Goal: Task Accomplishment & Management: Manage account settings

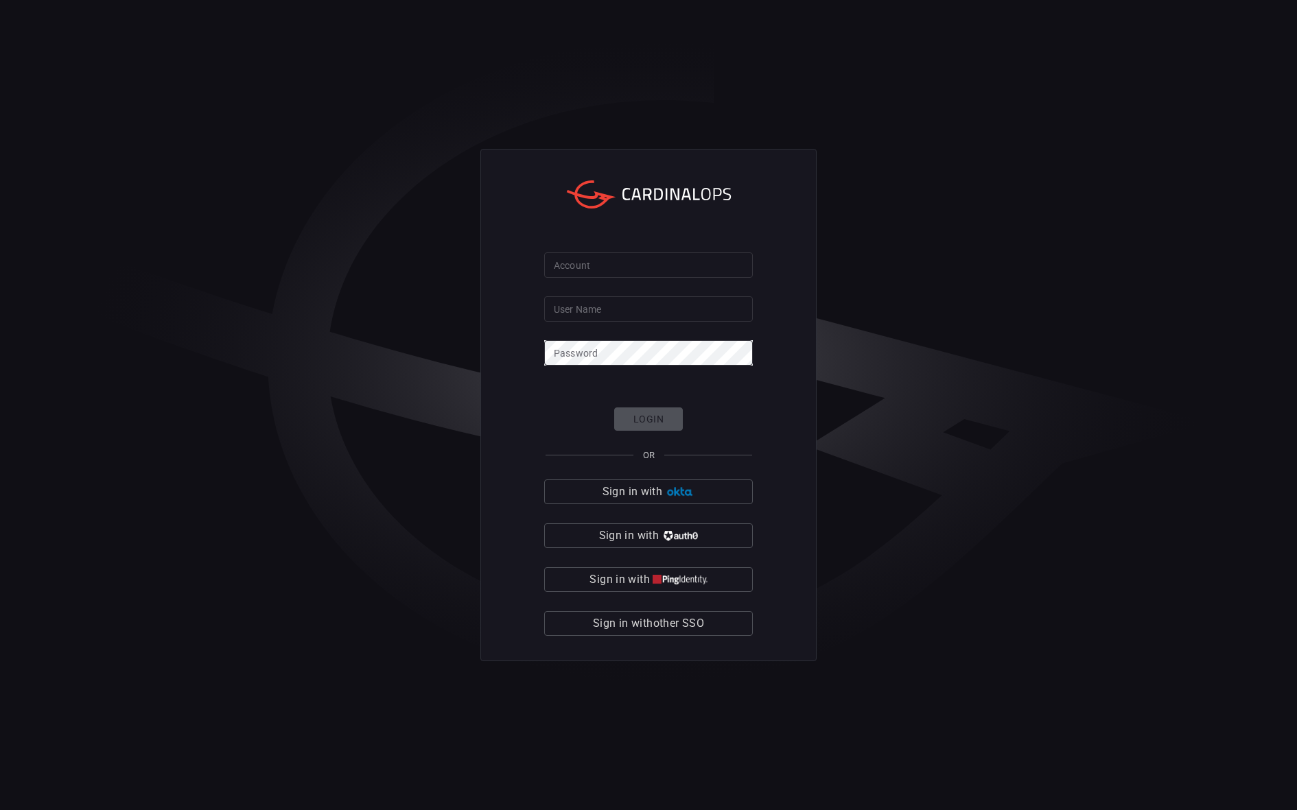
click at [675, 278] on input "Account" at bounding box center [648, 265] width 209 height 25
type input "nubank"
type input "vitor.[PERSON_NAME]"
click button "Login" at bounding box center [648, 420] width 69 height 24
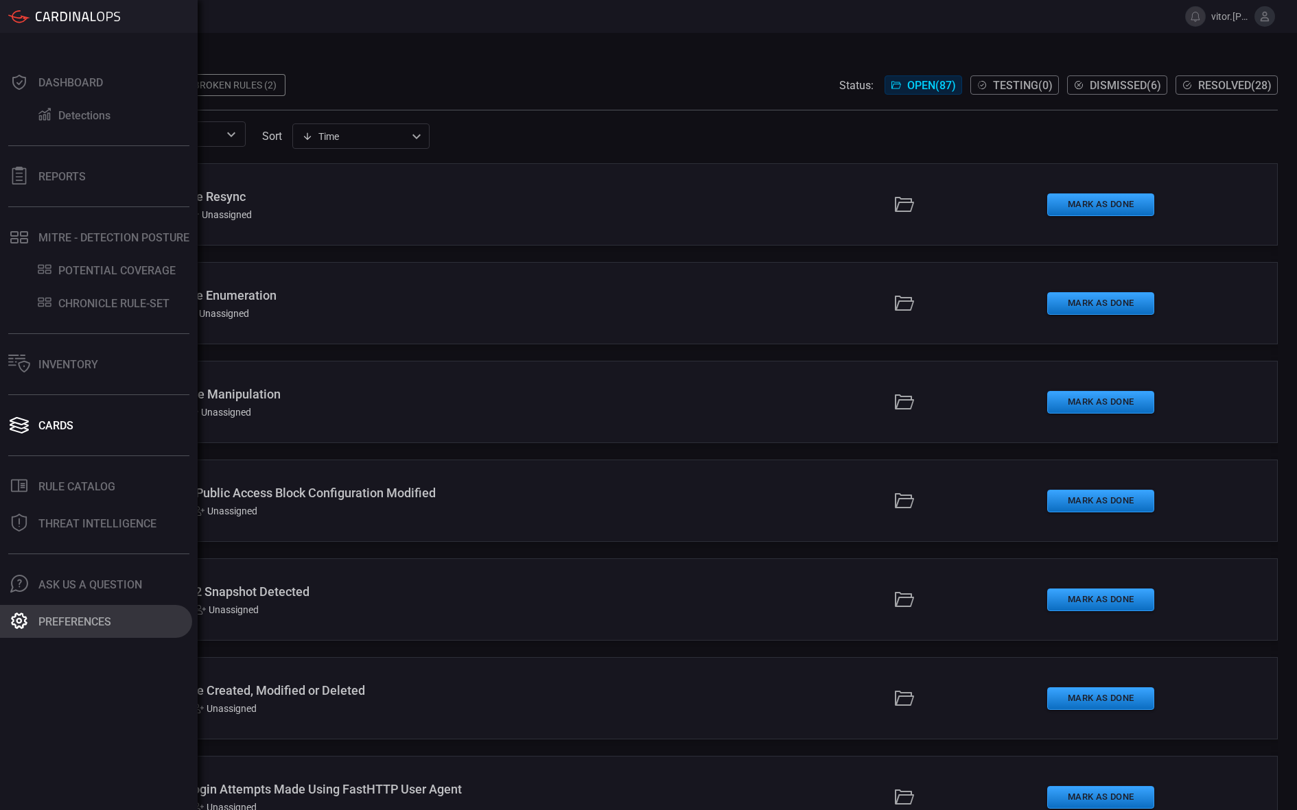
click at [64, 620] on div "Preferences" at bounding box center [74, 622] width 73 height 13
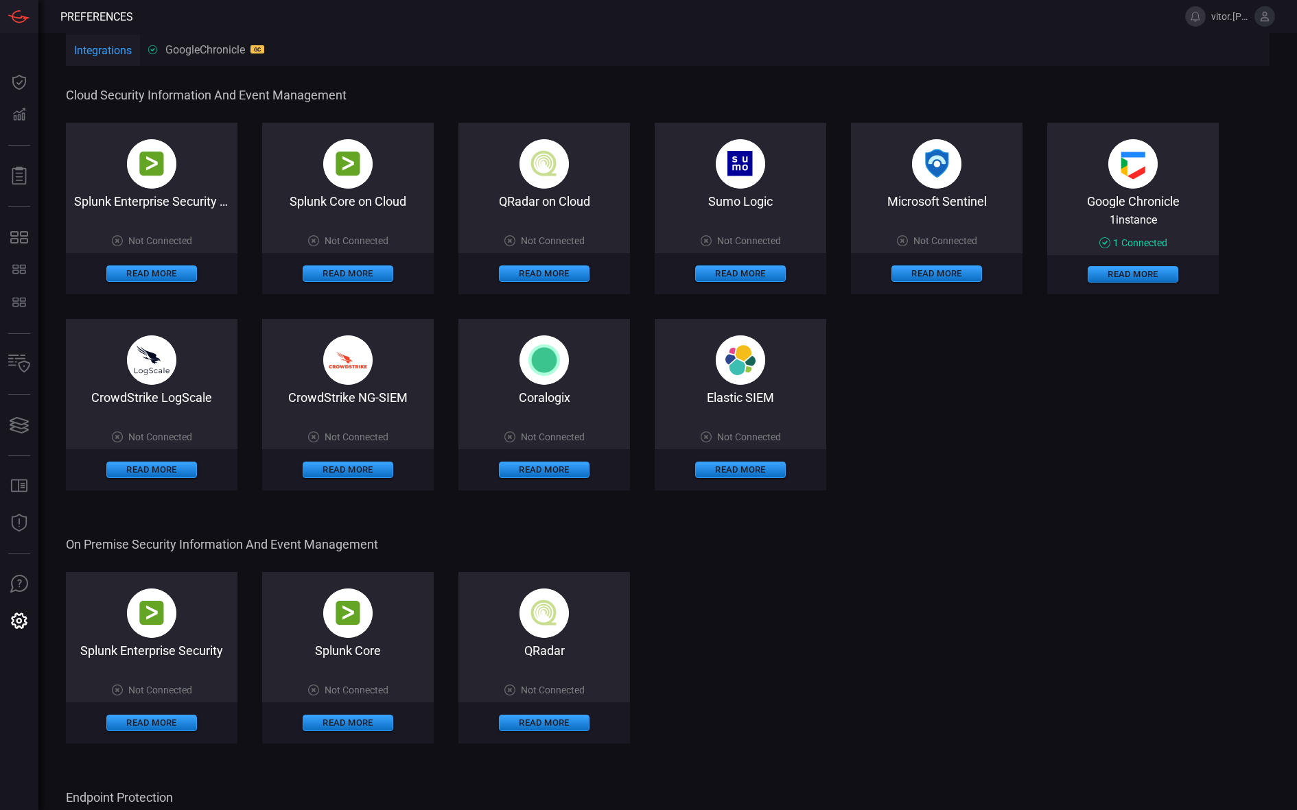
click at [202, 49] on div "GoogleChronicle GC" at bounding box center [206, 49] width 116 height 13
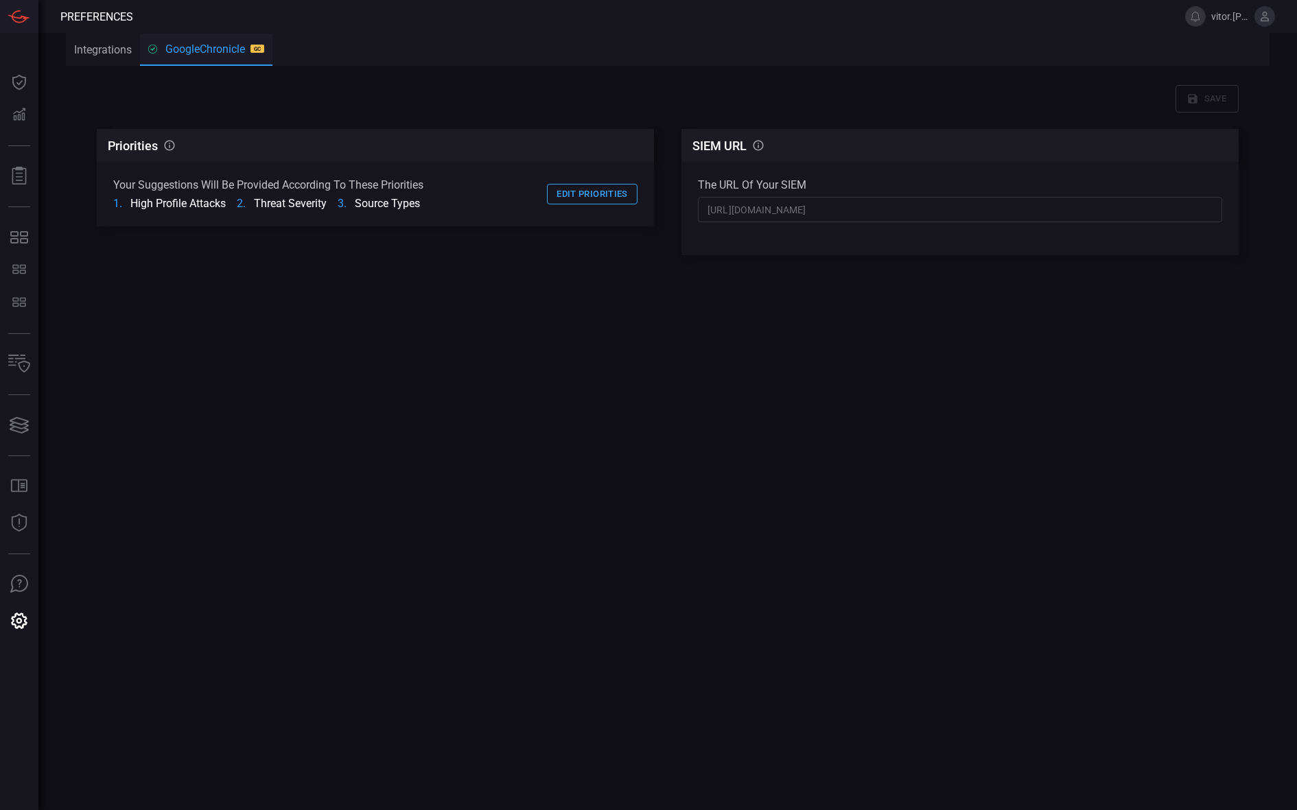
click at [388, 275] on div "Priorities CardinalOps will prioritize rule recommendations according to these …" at bounding box center [375, 236] width 557 height 214
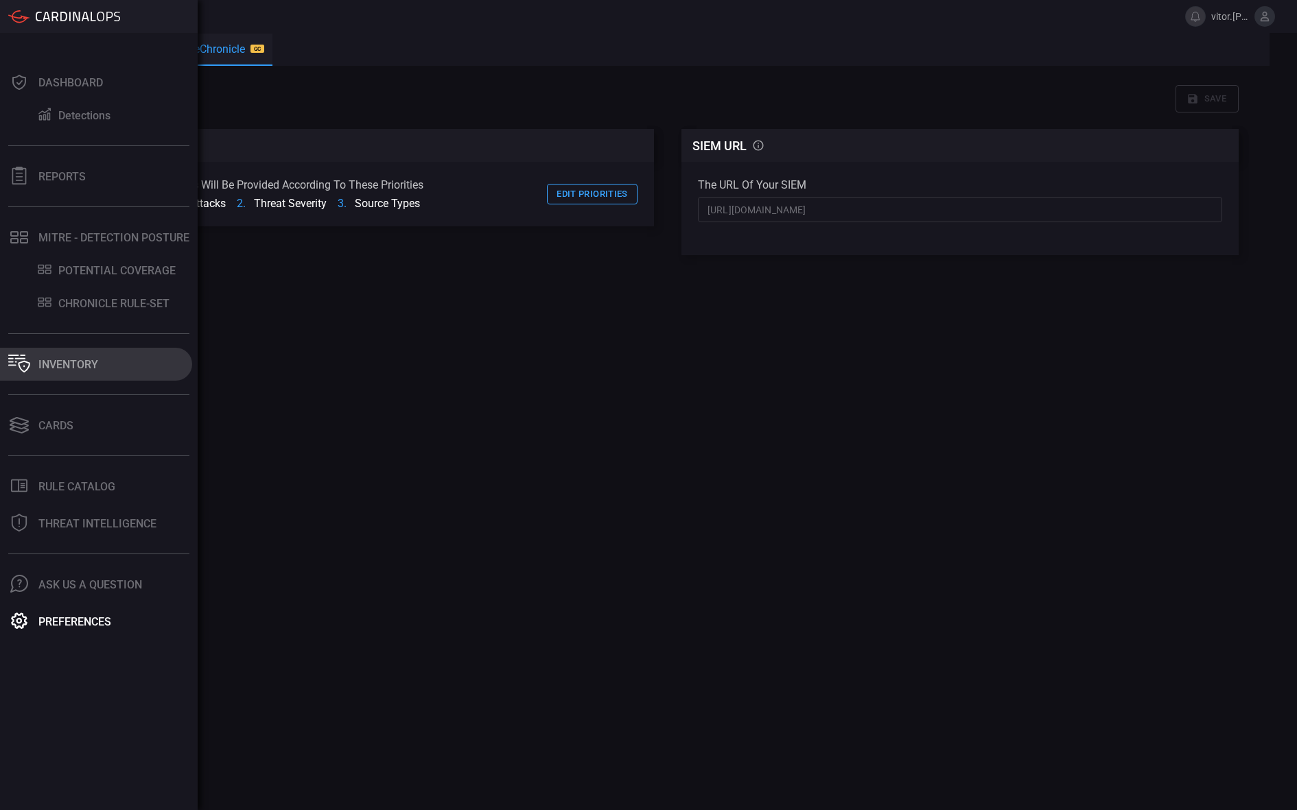
click at [56, 375] on button "Inventory" at bounding box center [96, 364] width 192 height 33
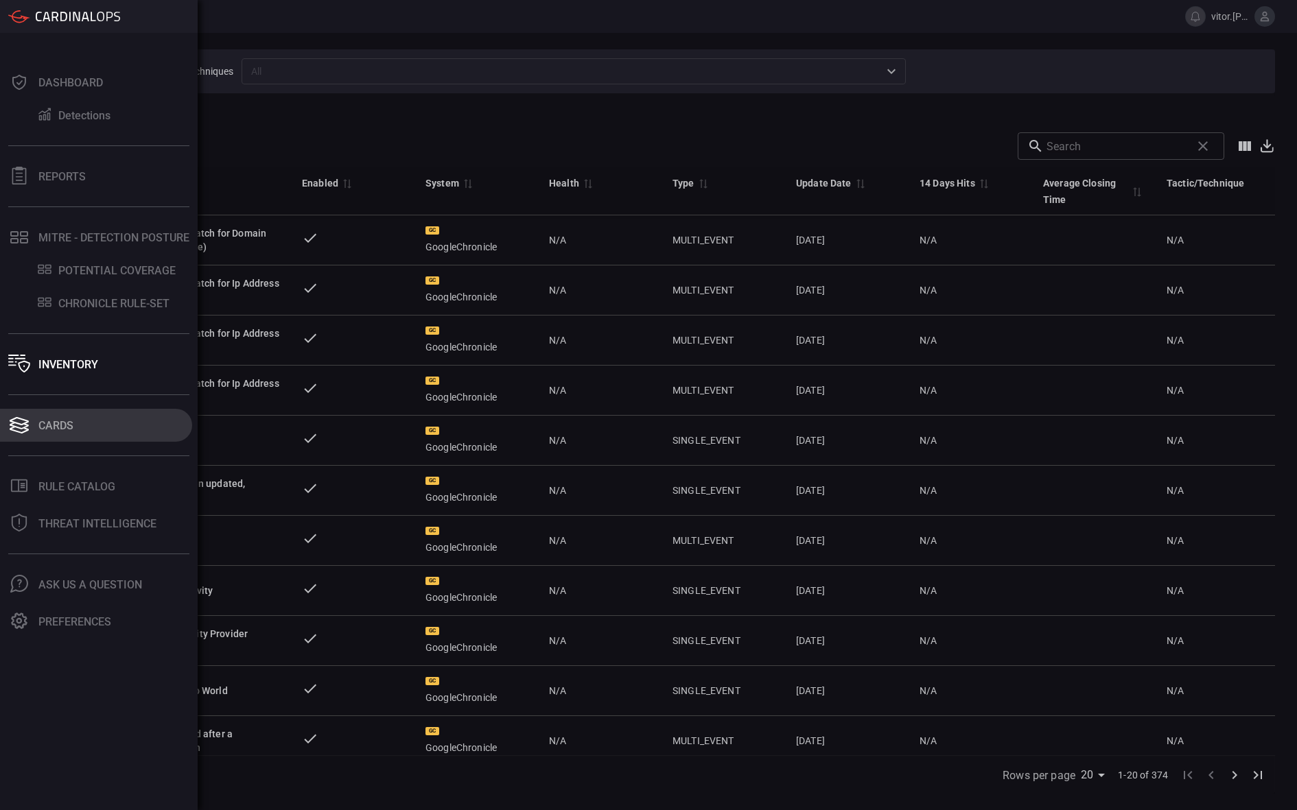
click at [70, 430] on div "Cards" at bounding box center [55, 425] width 35 height 13
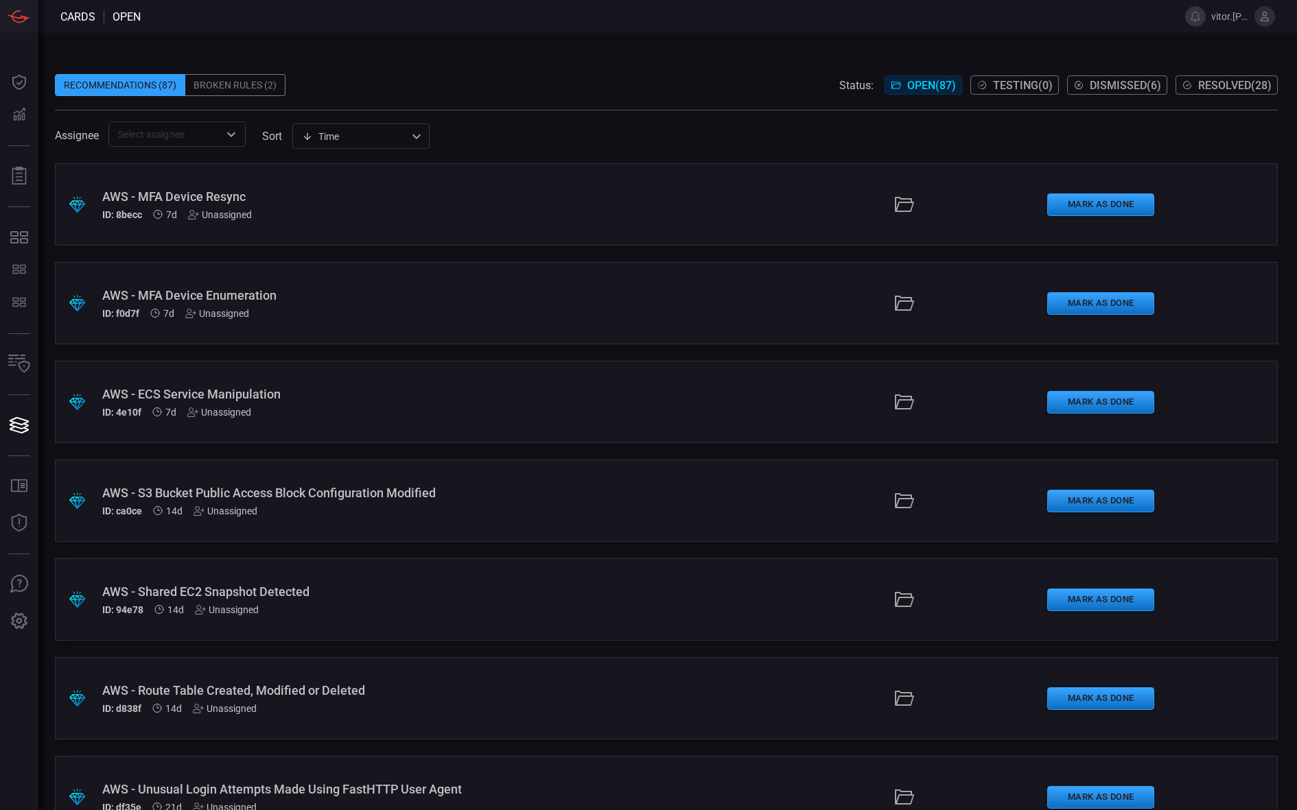
type button "/cards"
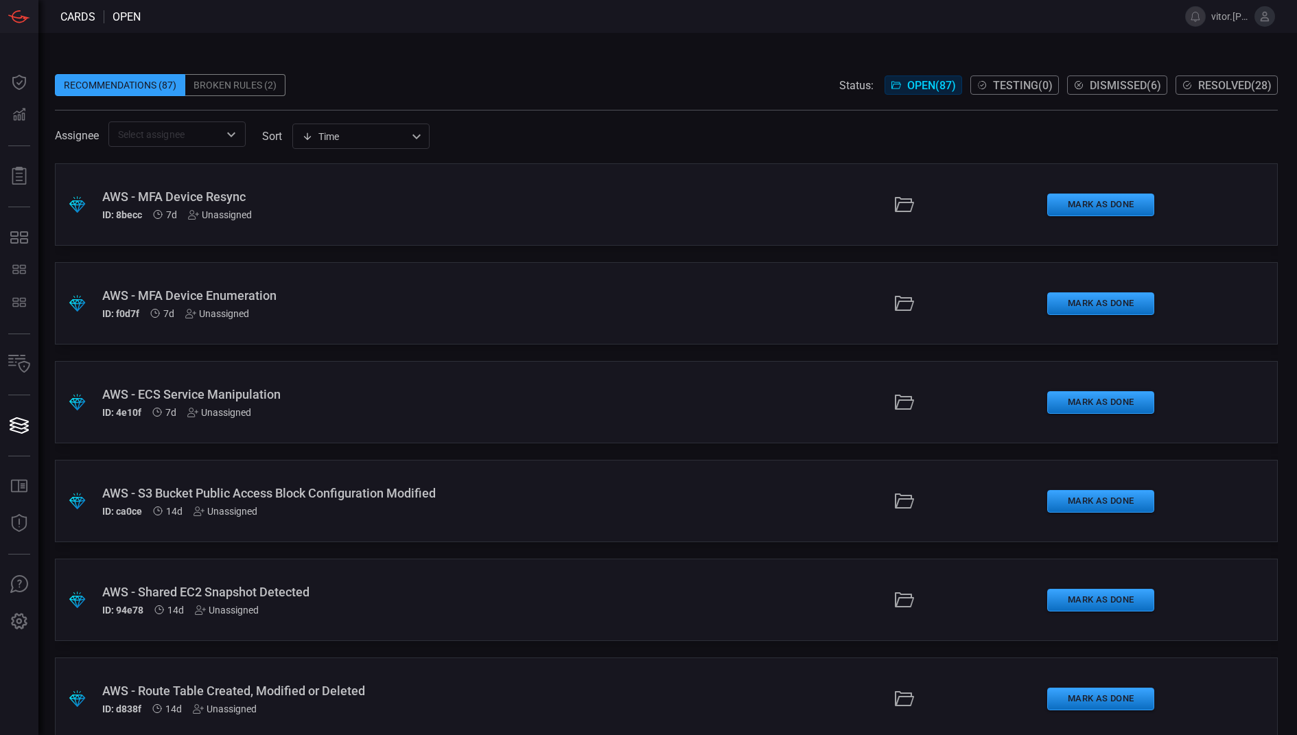
scroll to position [3502, 0]
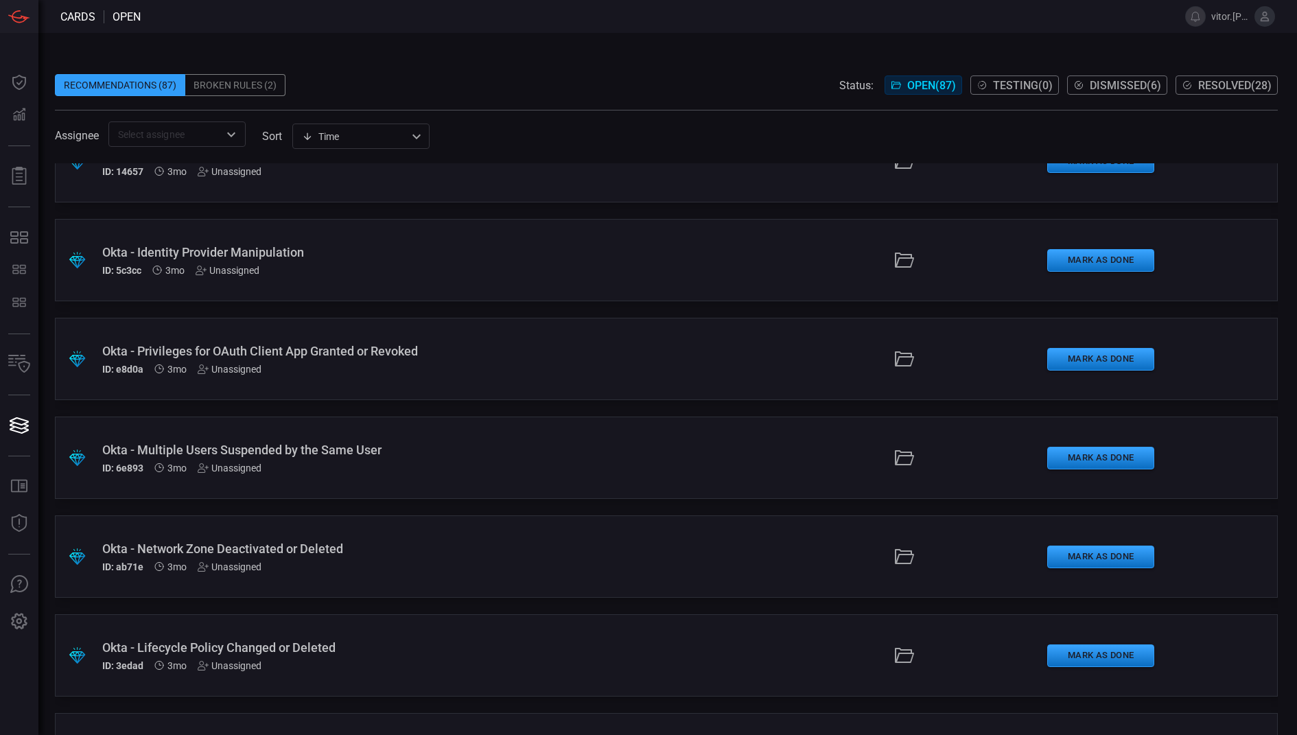
click at [338, 457] on div "Okta - Multiple Users Suspended by the Same User ID: 6e893 3mo Unassigned" at bounding box center [314, 458] width 425 height 31
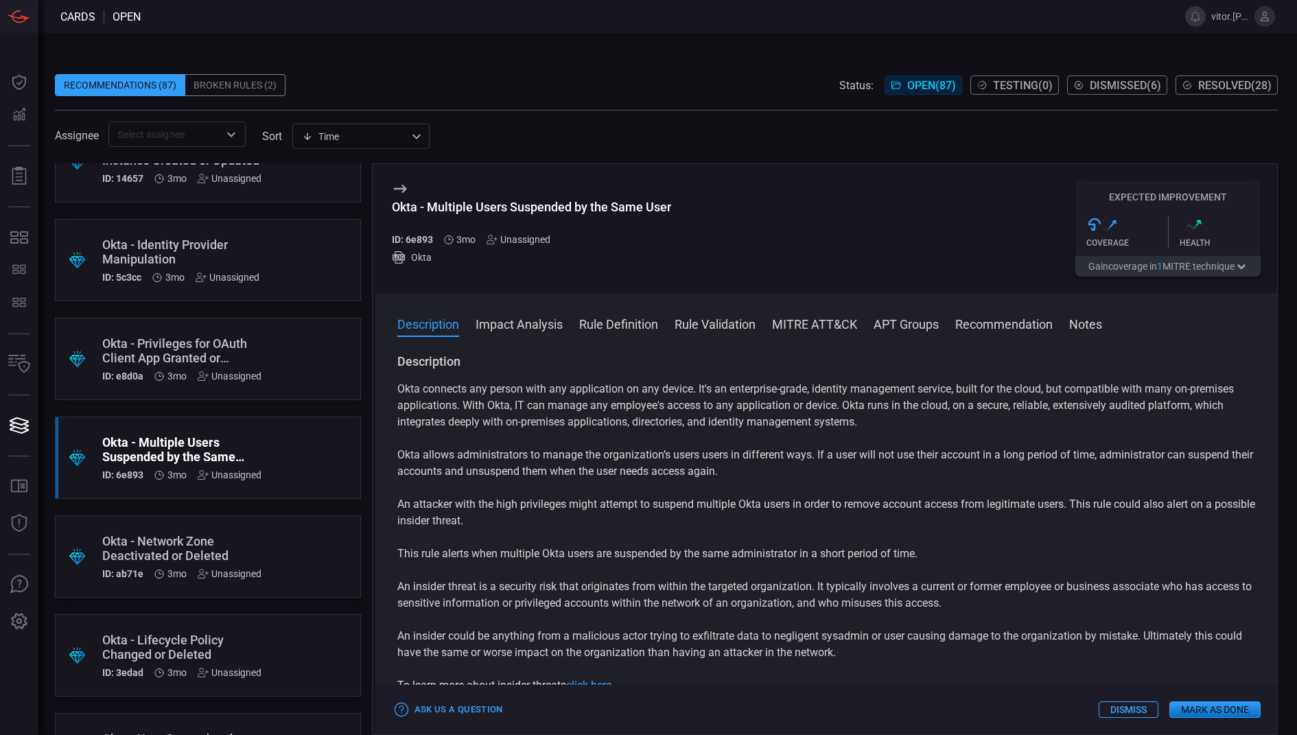
click at [1230, 710] on button "Mark as Done" at bounding box center [1214, 709] width 91 height 16
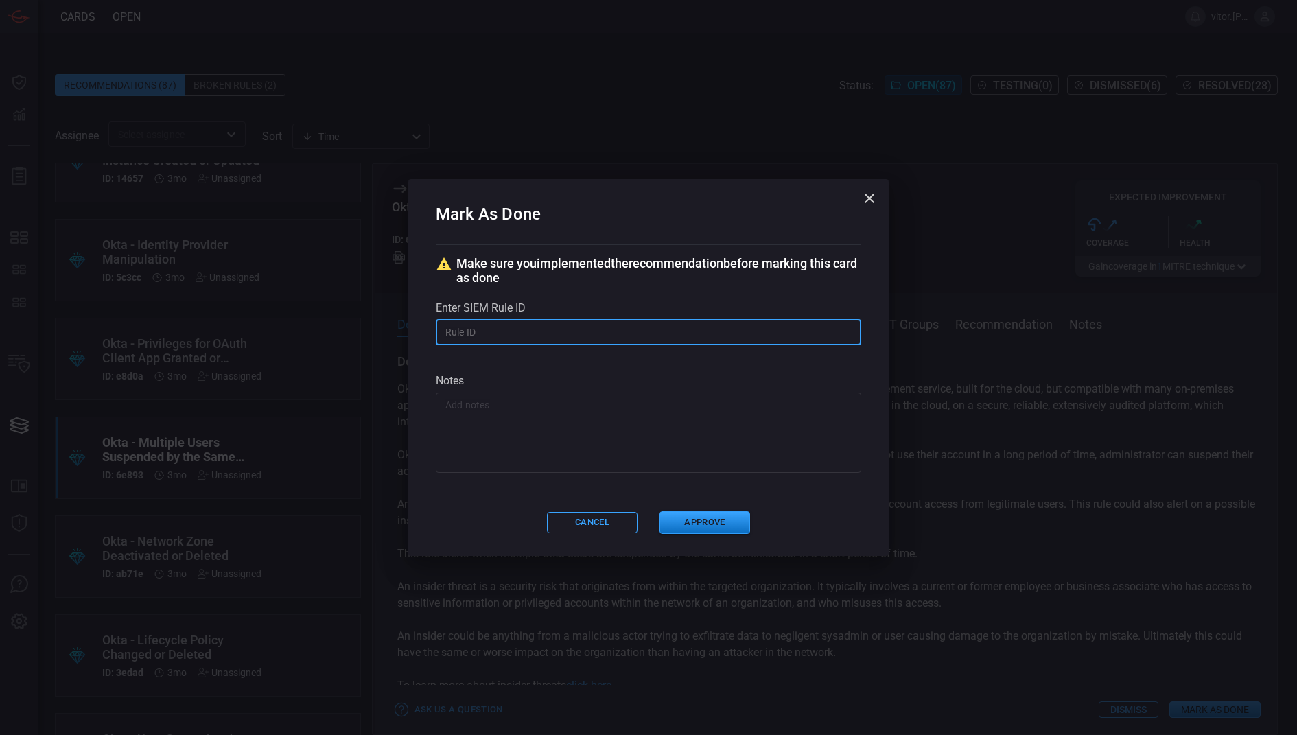
click at [637, 331] on input "text" at bounding box center [648, 332] width 425 height 25
paste input "ru_53081830-5aef-461f-b8a8-727cb4e79bc7"
type input "ru_53081830-5aef-461f-b8a8-727cb4e79bc7"
click at [592, 431] on textarea at bounding box center [648, 432] width 406 height 69
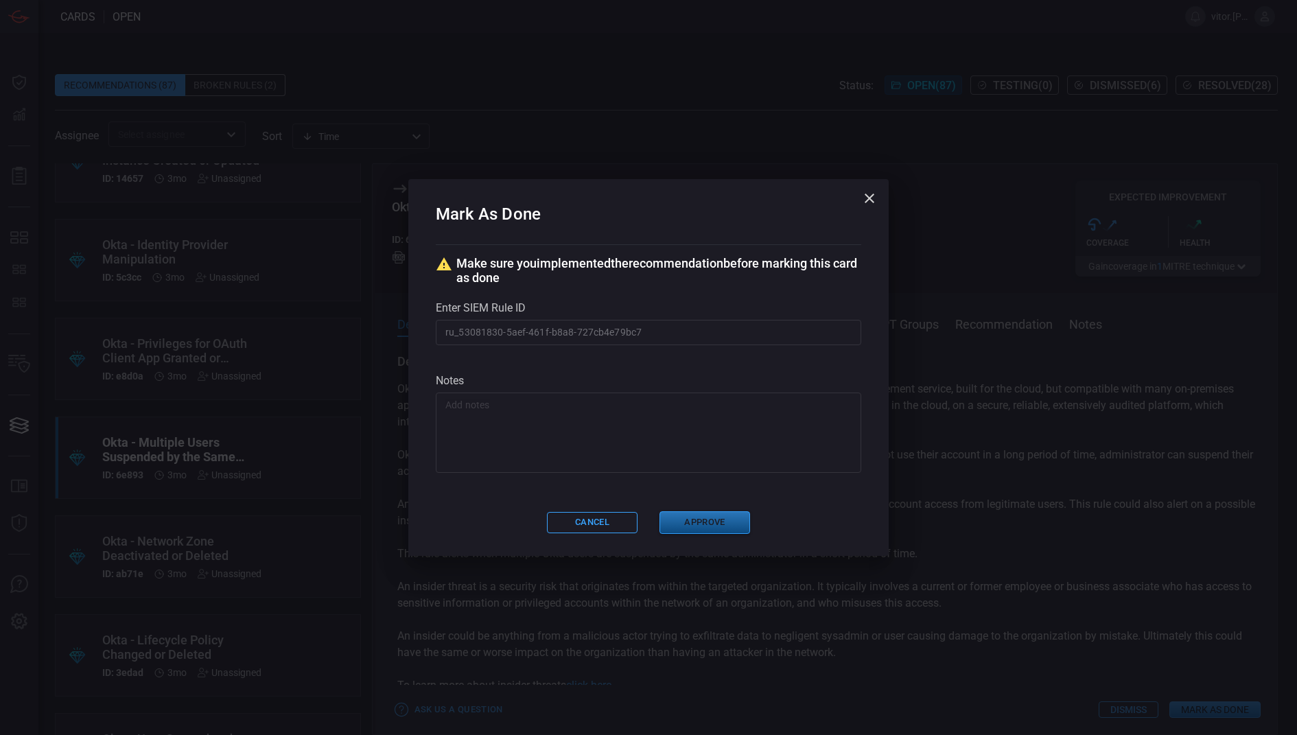
click at [701, 512] on button "Approve" at bounding box center [705, 522] width 91 height 23
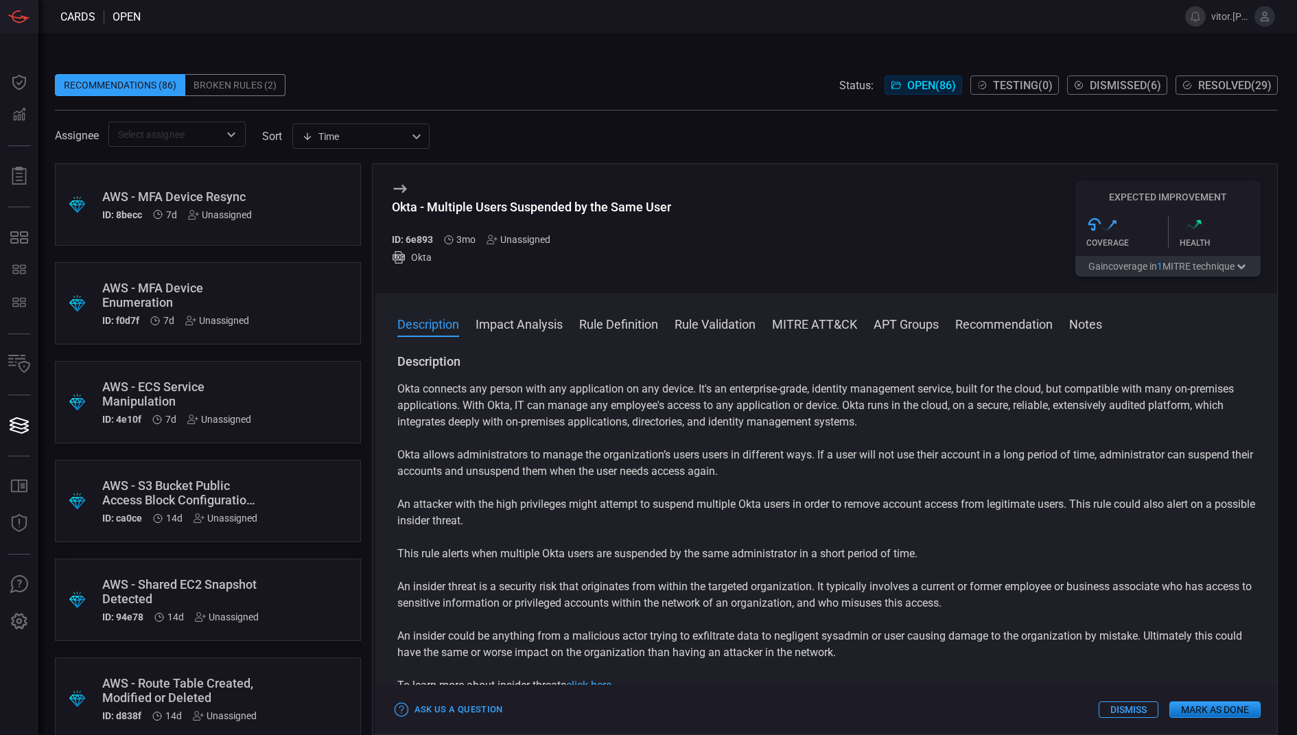
scroll to position [3297, 0]
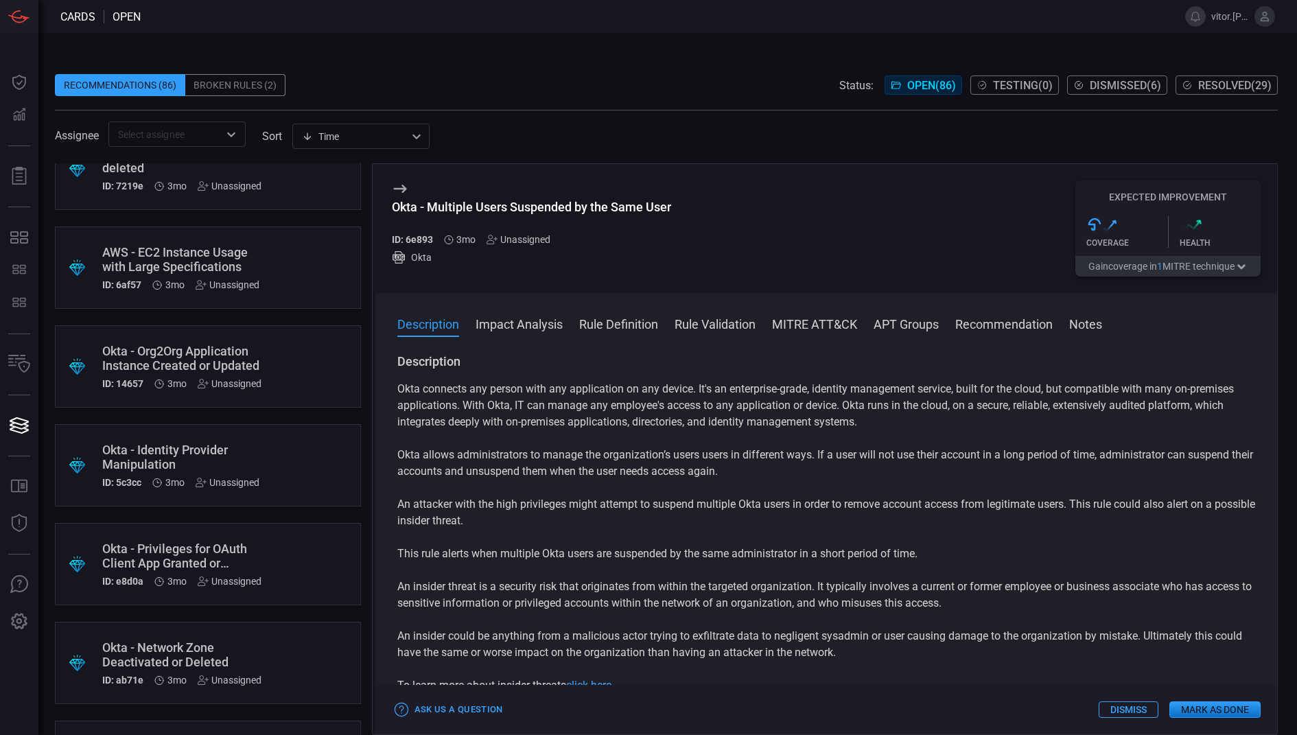
click at [205, 441] on div ".suggested_cards_icon{fill:url(#suggested_cards_icon);} Okta - Identity Provide…" at bounding box center [208, 465] width 306 height 82
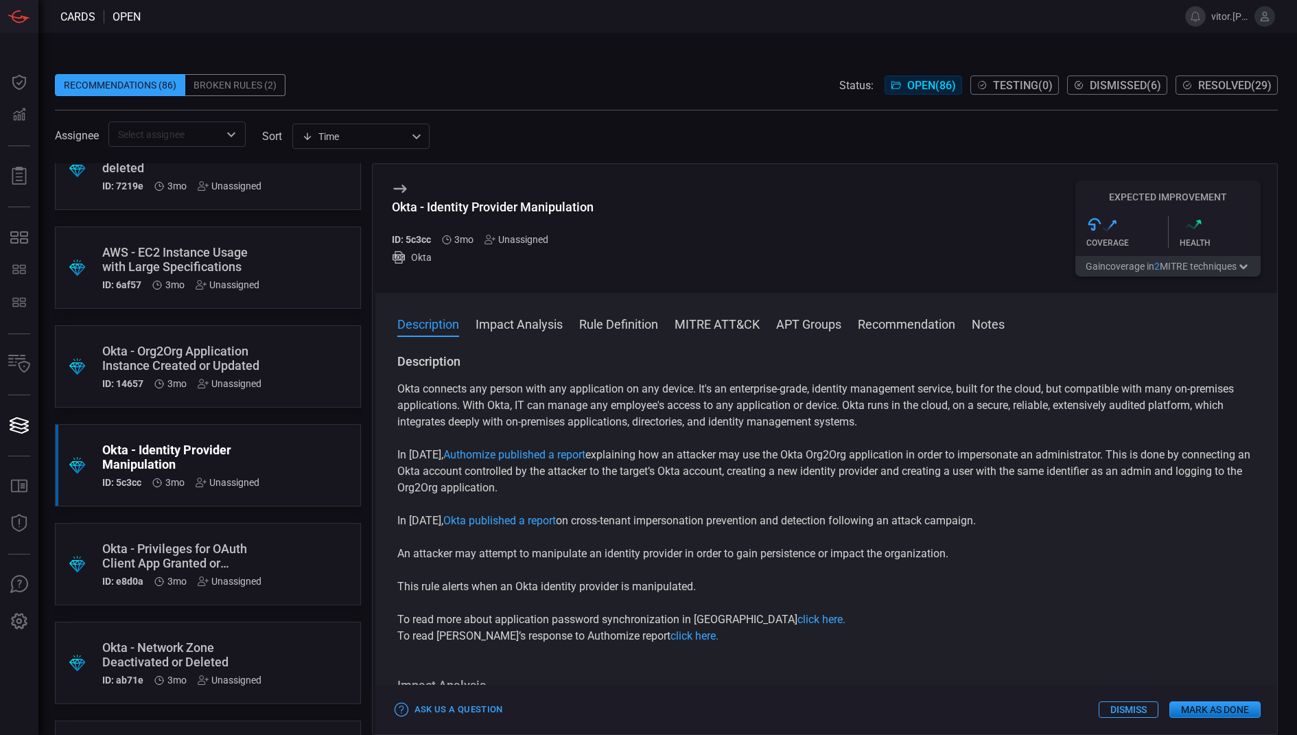
click at [1185, 710] on button "Mark as Done" at bounding box center [1214, 709] width 91 height 16
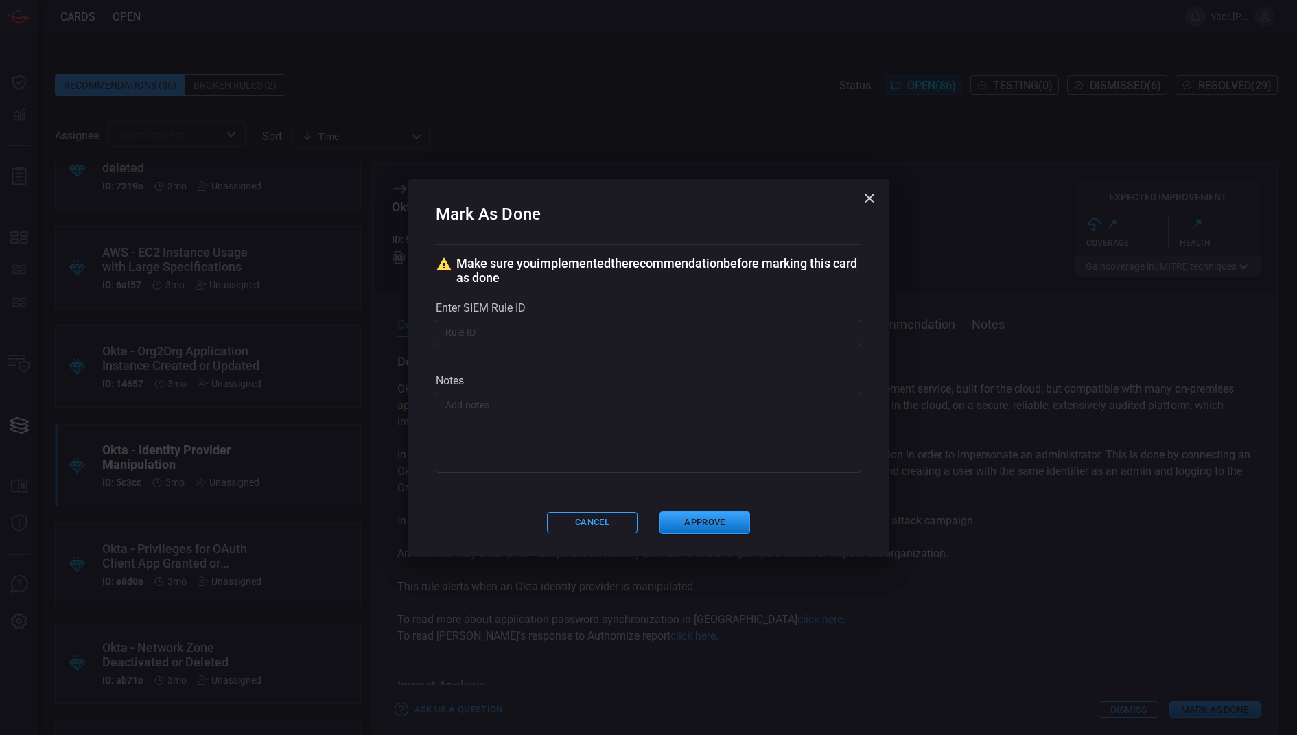
click at [697, 347] on div "Enter SIEM rule ID ​" at bounding box center [648, 332] width 425 height 62
click at [642, 321] on input "text" at bounding box center [648, 332] width 425 height 25
paste input "ru_0093e82e-22e1-48ec-974e-023d34e54a58"
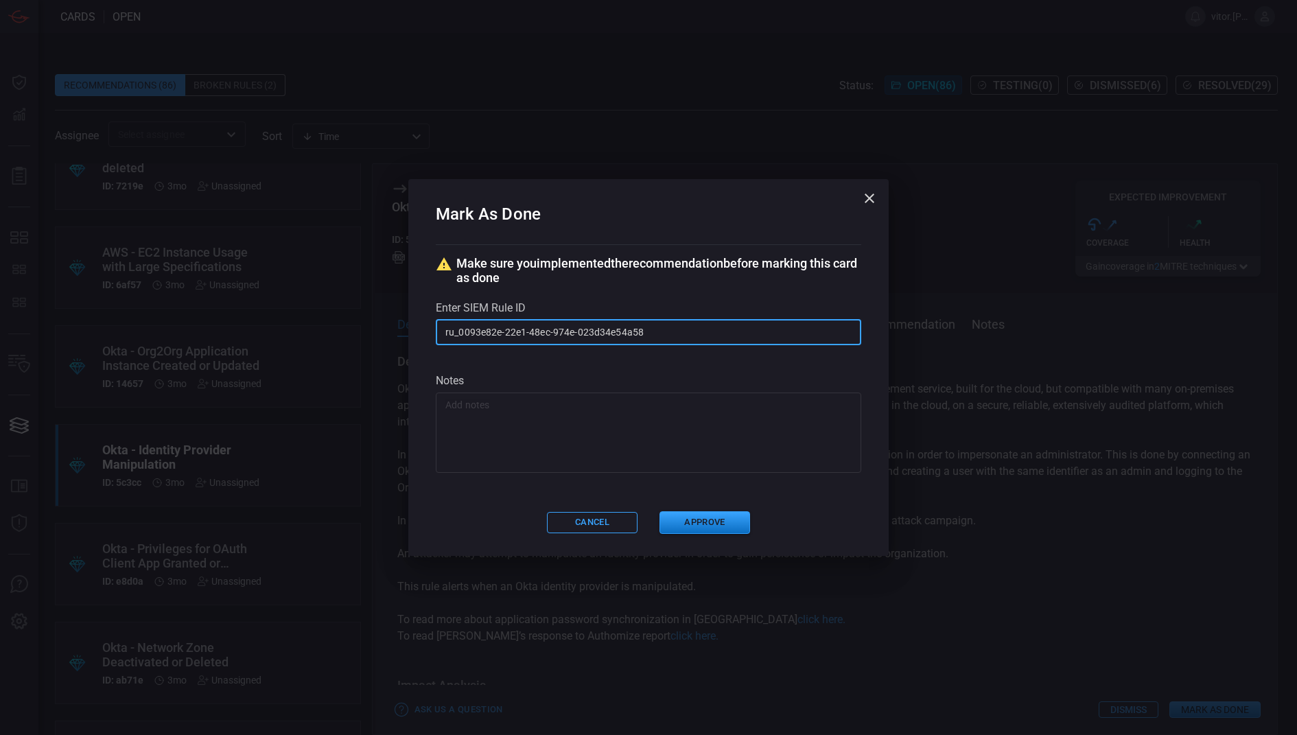
type input "ru_0093e82e-22e1-48ec-974e-023d34e54a58"
click at [615, 443] on textarea at bounding box center [648, 432] width 406 height 69
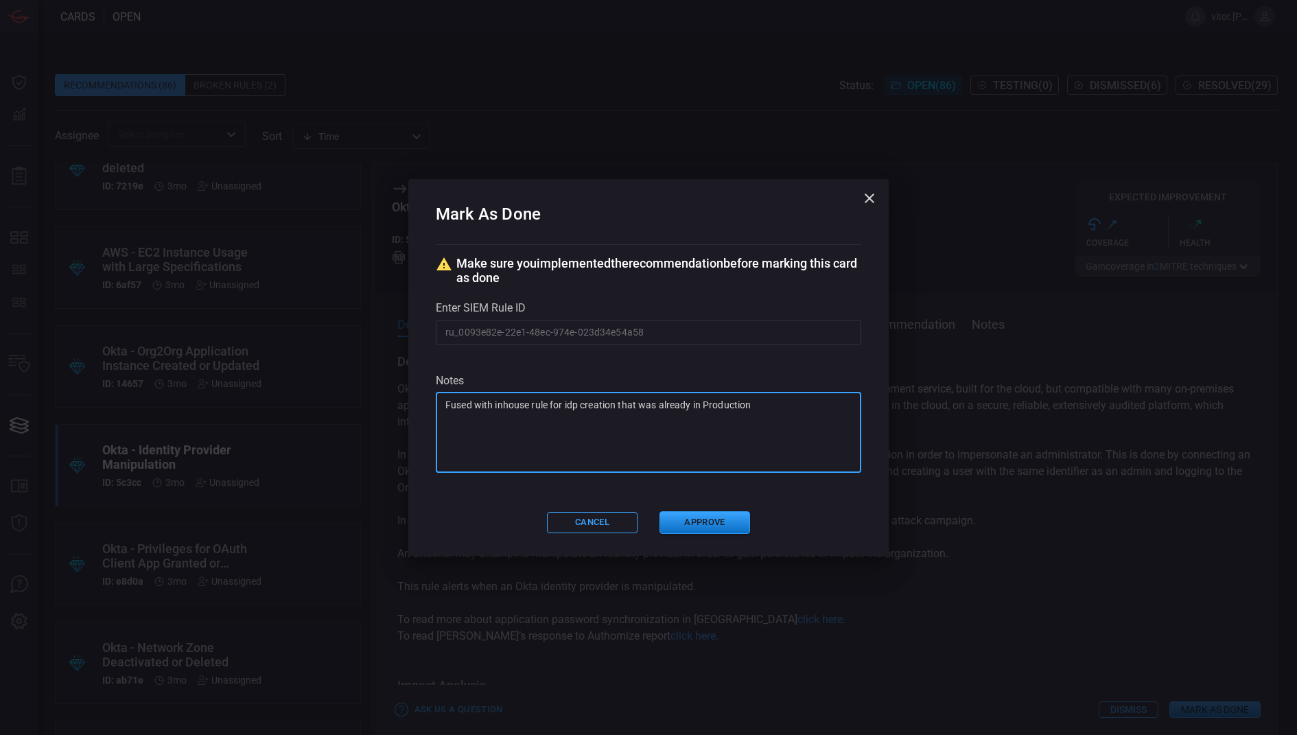
type textarea "Fused with inhouse rule for idp creation that was already in Production"
click at [731, 506] on div "Mark As Done Make sure you implemented the recommendation before marking this c…" at bounding box center [648, 367] width 480 height 376
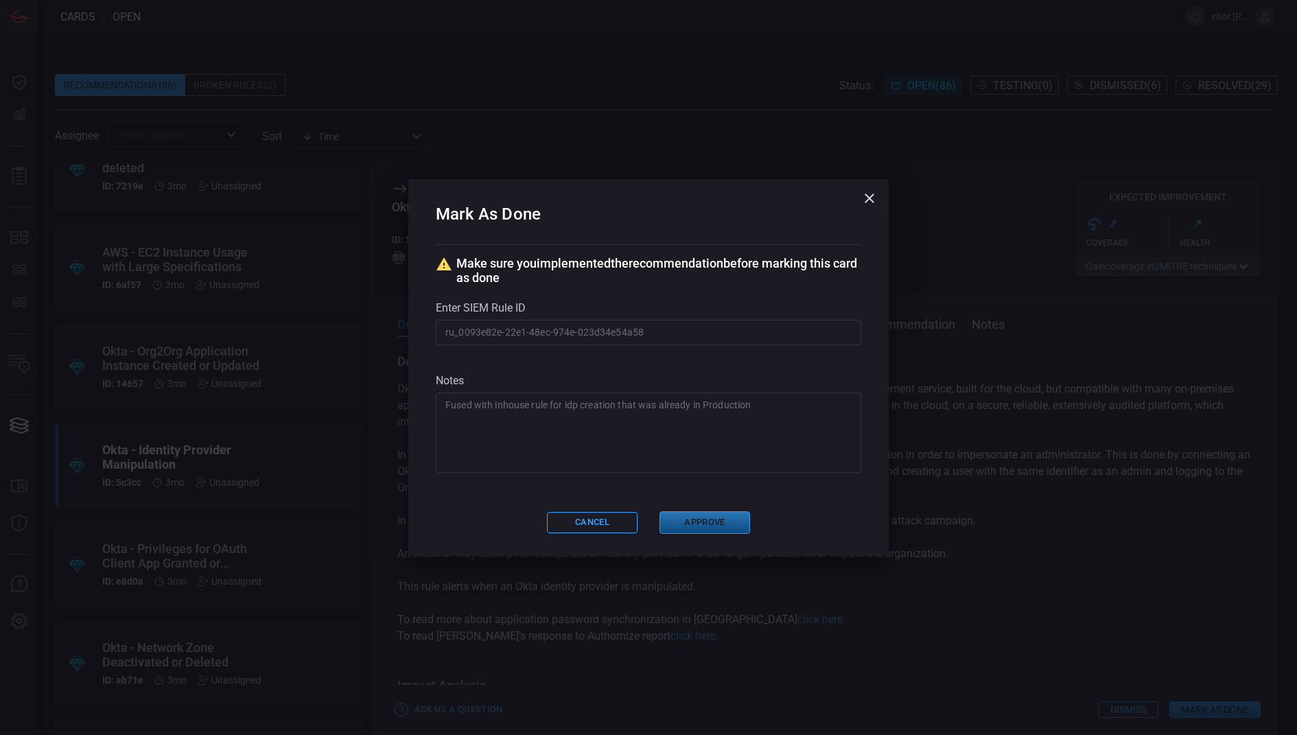
click at [721, 516] on button "Approve" at bounding box center [705, 522] width 91 height 23
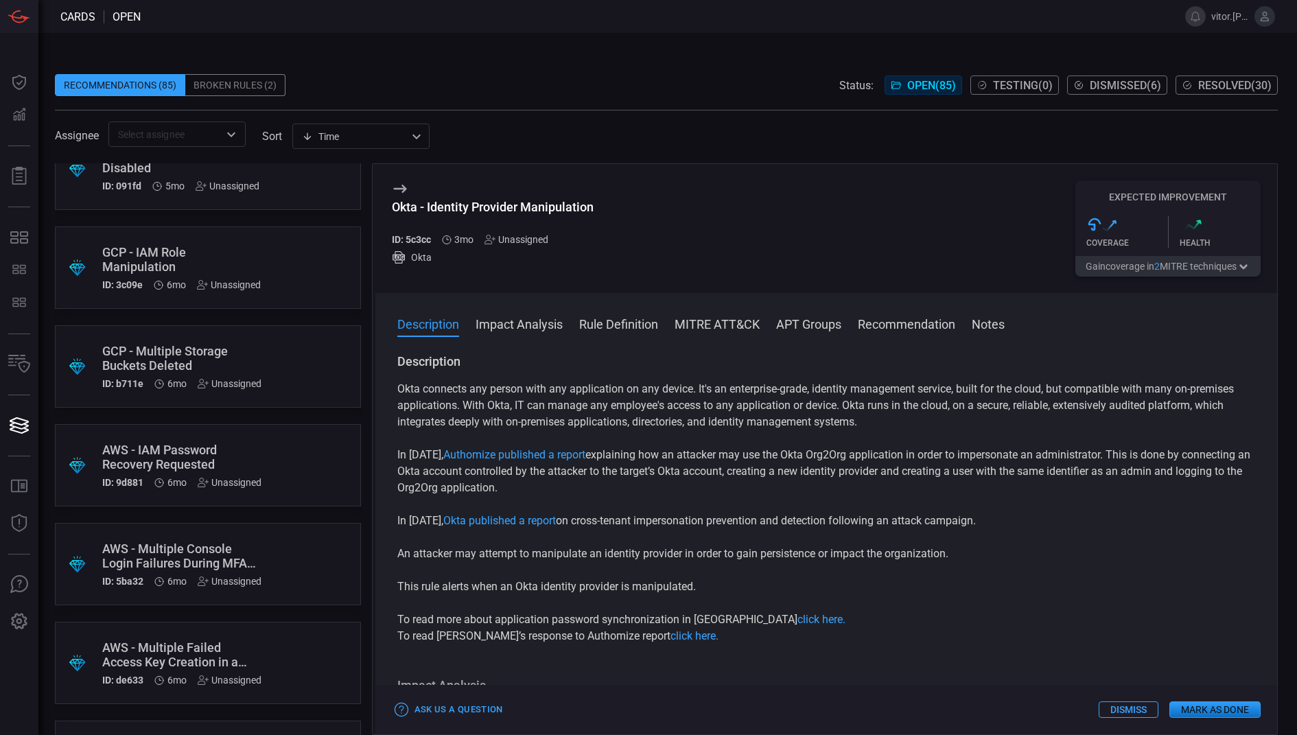
scroll to position [6970, 0]
click at [218, 459] on div "Okta - Password Reset Failed for Multiple Users from the Same IP Address" at bounding box center [181, 457] width 159 height 29
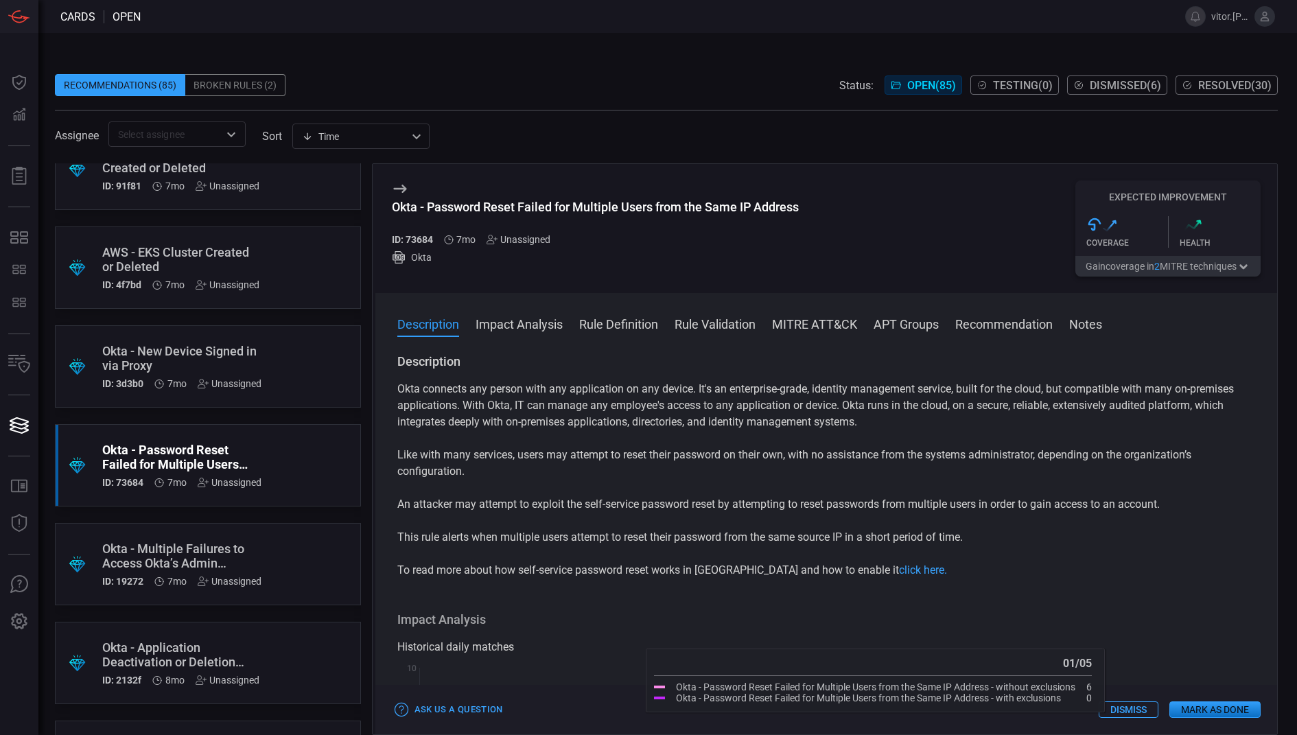
click at [1124, 702] on button "Dismiss" at bounding box center [1129, 709] width 60 height 16
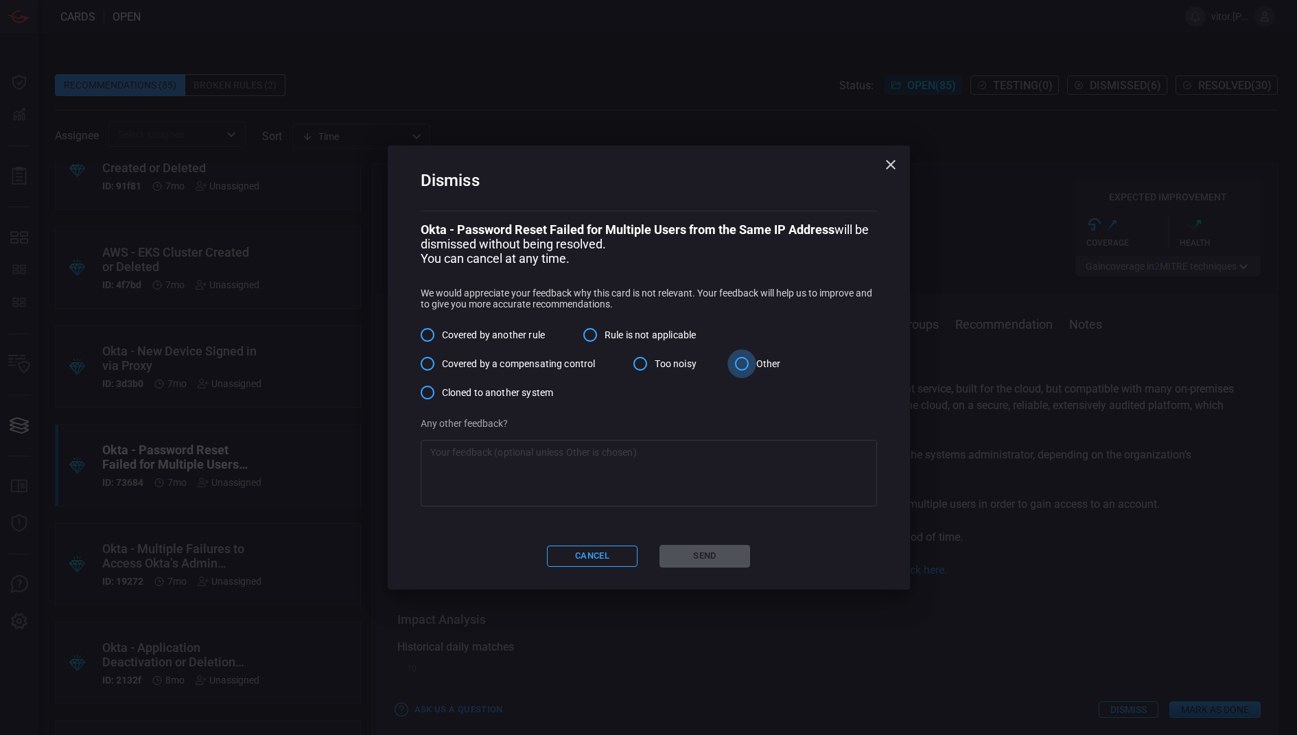
click at [756, 369] on input "Other" at bounding box center [741, 363] width 29 height 29
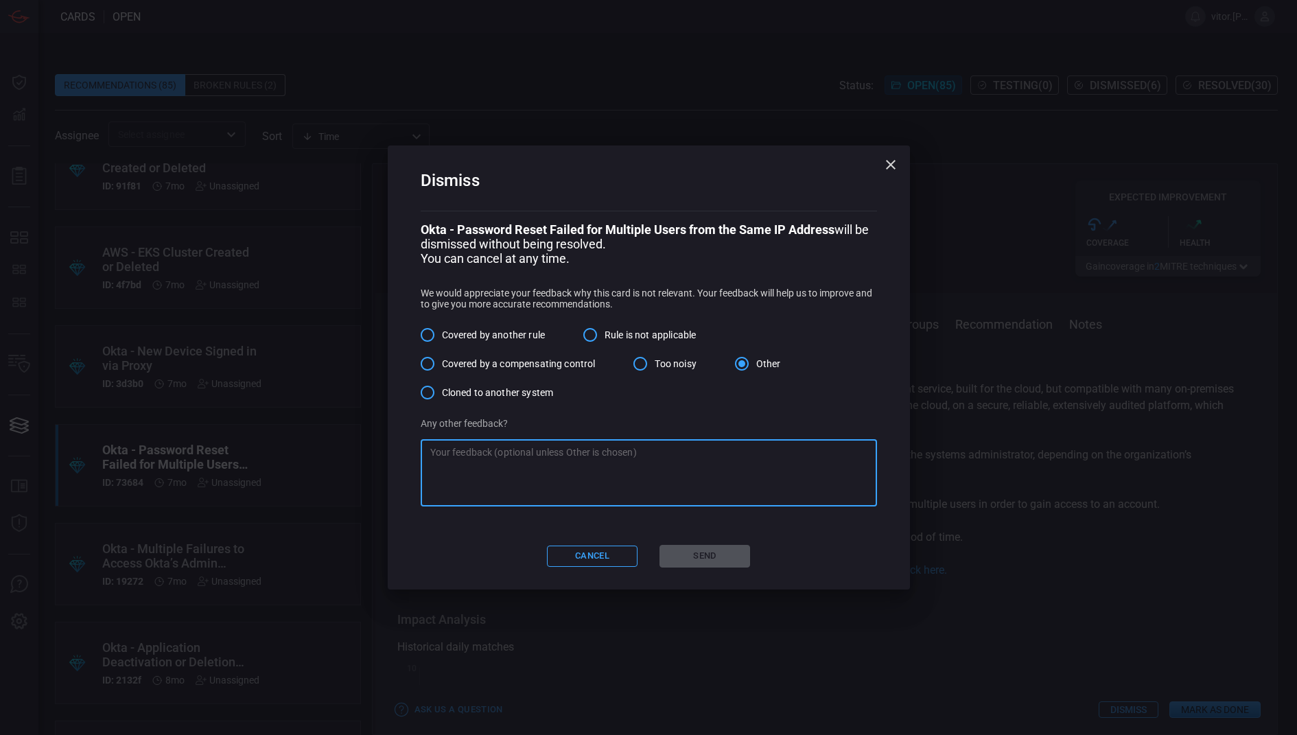
click at [647, 465] on textarea at bounding box center [648, 472] width 437 height 55
click at [477, 368] on span "Covered by a compensating control" at bounding box center [519, 364] width 154 height 14
click at [442, 368] on input "Covered by a compensating control" at bounding box center [427, 363] width 29 height 29
click at [495, 460] on textarea at bounding box center [648, 472] width 437 height 55
type textarea "This rule is comp"
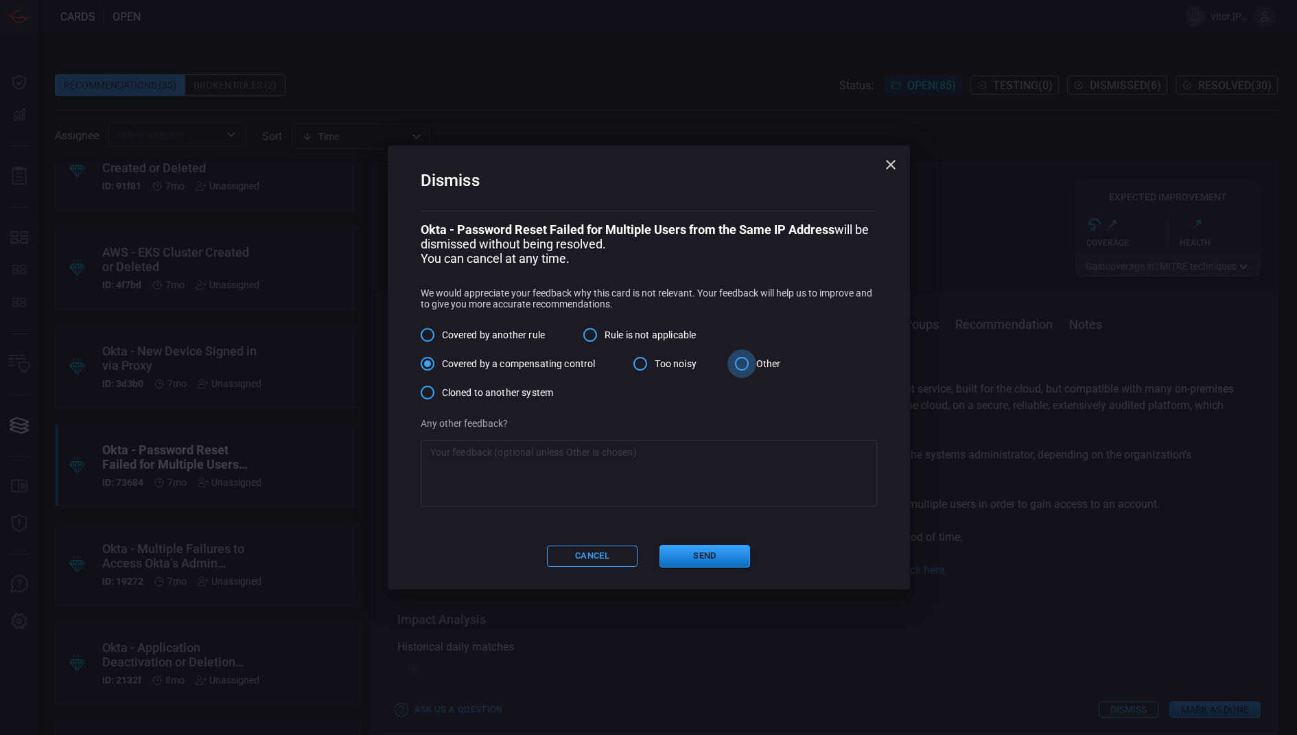
click at [742, 362] on input "Other" at bounding box center [741, 363] width 29 height 29
click at [680, 460] on textarea at bounding box center [648, 472] width 437 height 55
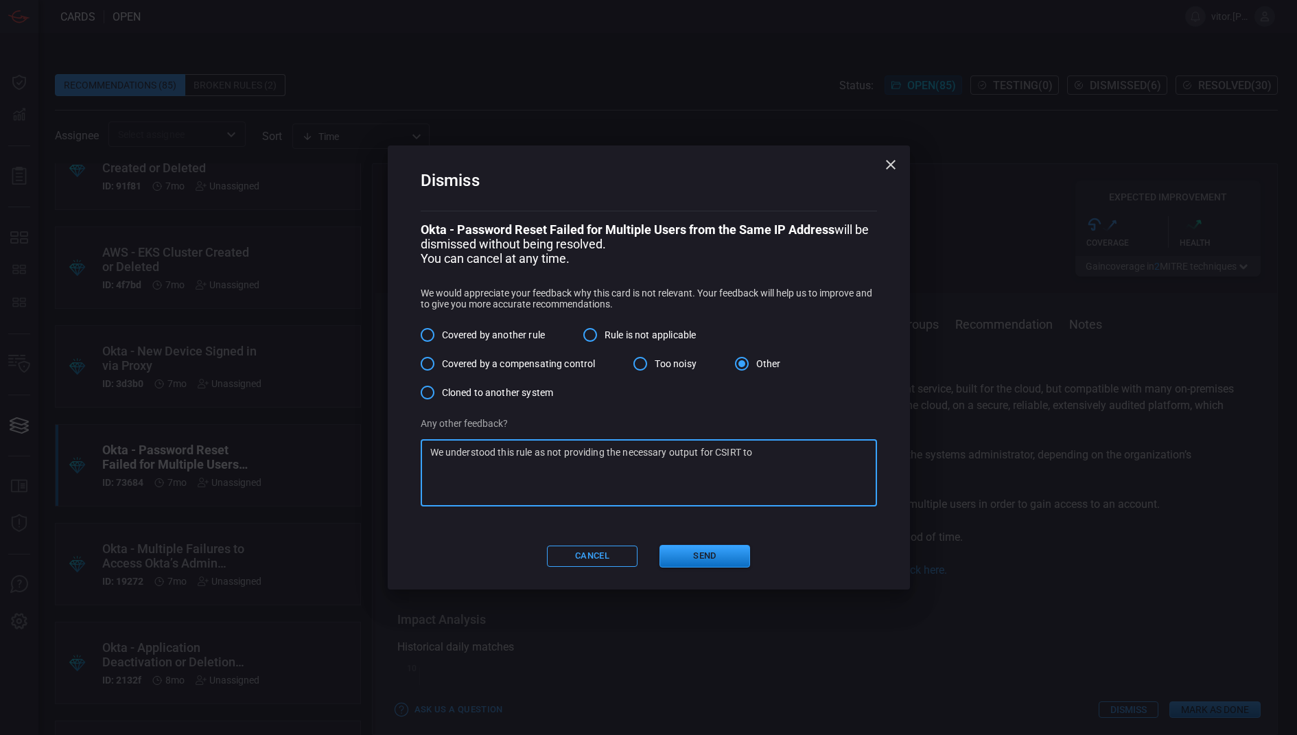
type textarea "We understood this rule as not providing the necessary output for CSIRT to"
type textarea "nm"
type textarea "n"
click at [798, 446] on textarea "We re focusing on more specific alerts whenever possible, that CSIRT can act up…" at bounding box center [648, 472] width 437 height 55
click at [797, 453] on textarea "We re focusing on more specific alerts whenever possible, that CSIRT can act up…" at bounding box center [648, 472] width 437 height 55
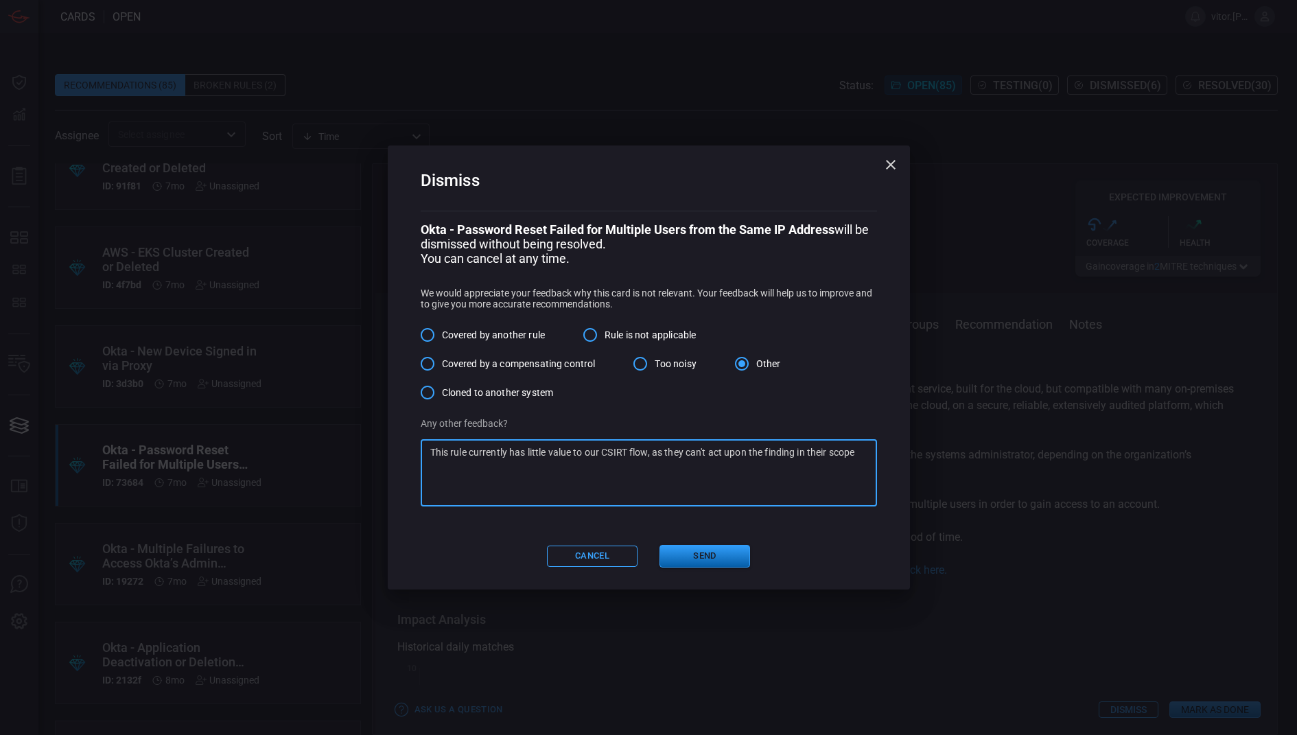
type textarea "This rule currently has little value to our CSIRT flow, as they can't act upon …"
click at [734, 555] on button "Send" at bounding box center [705, 556] width 91 height 23
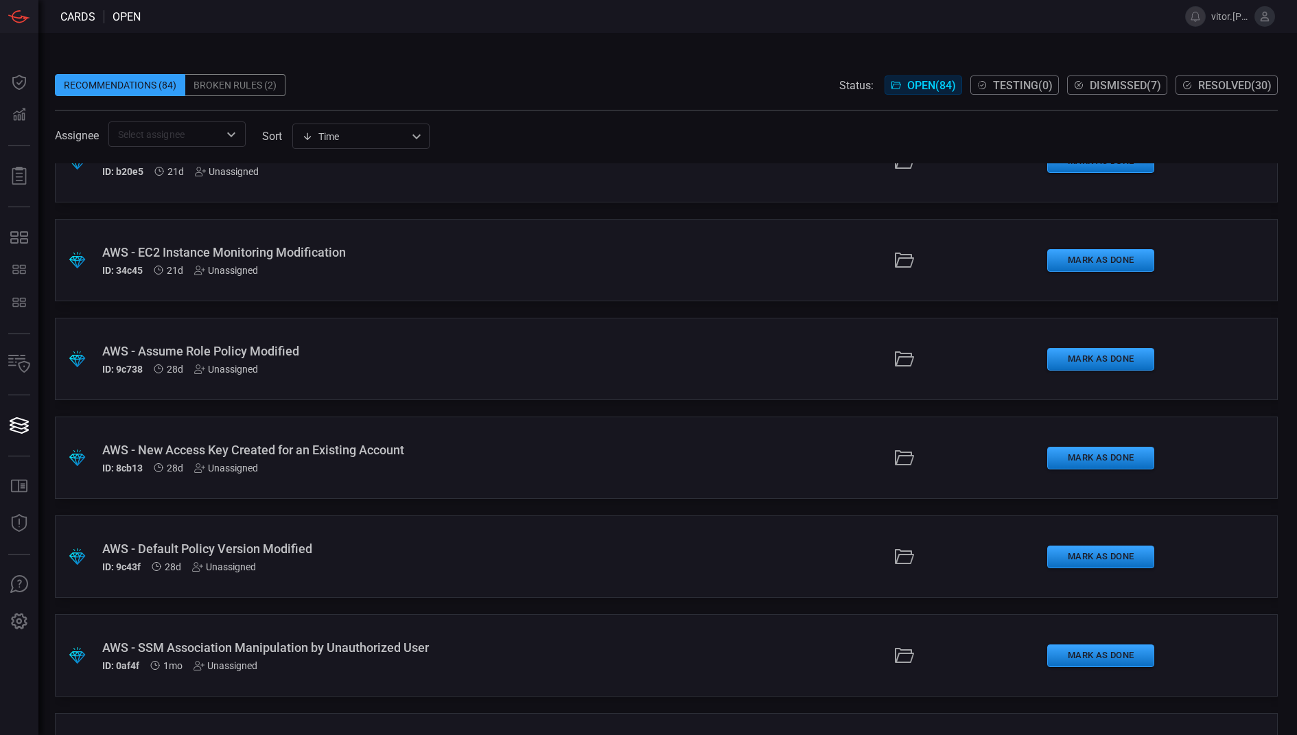
scroll to position [43, 0]
click at [1101, 84] on span "Dismissed ( 7 )" at bounding box center [1125, 85] width 71 height 13
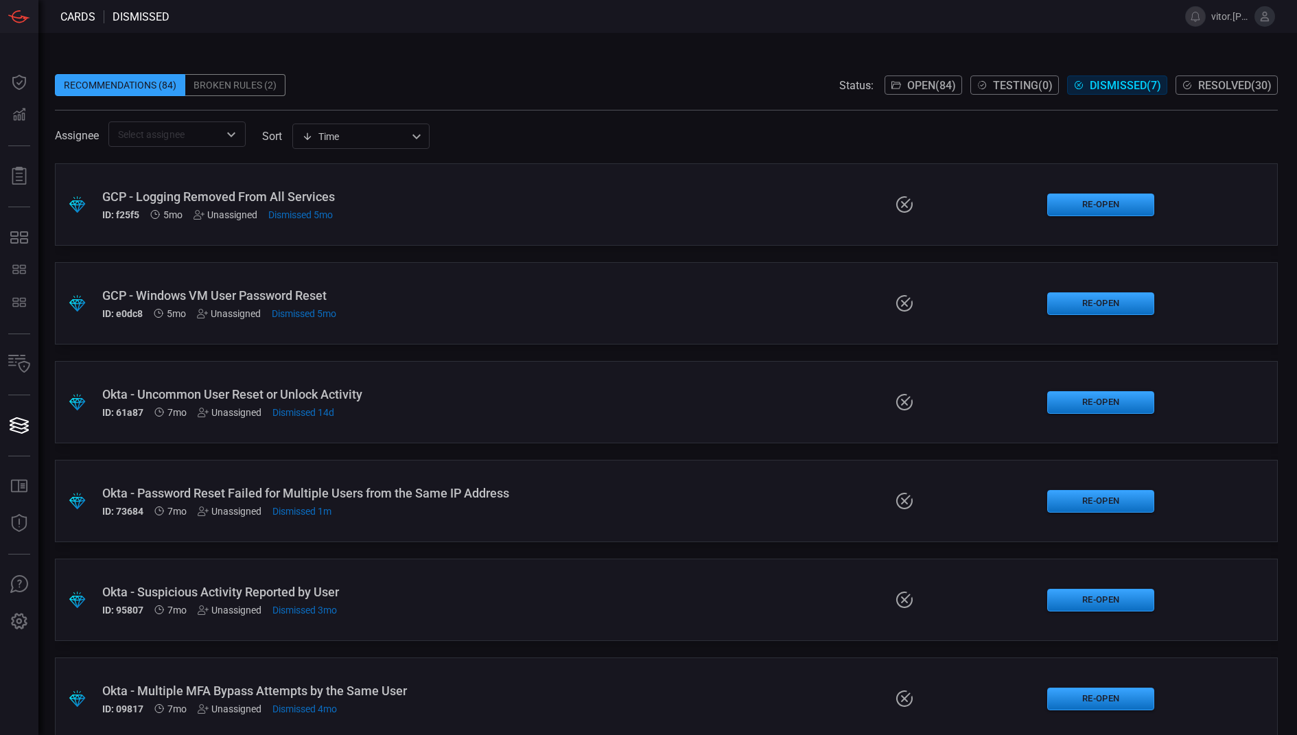
click at [937, 80] on span "Open ( 84 )" at bounding box center [931, 85] width 49 height 13
